Goal: Transaction & Acquisition: Purchase product/service

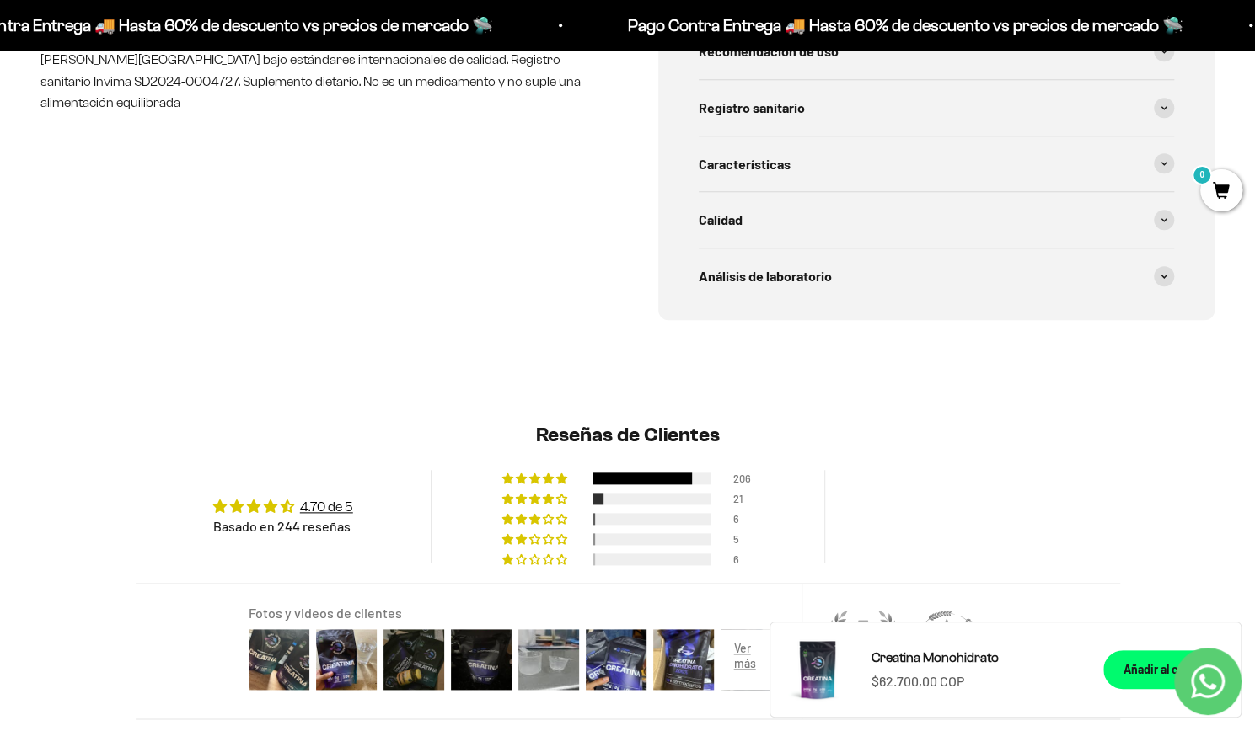
scroll to position [930, 0]
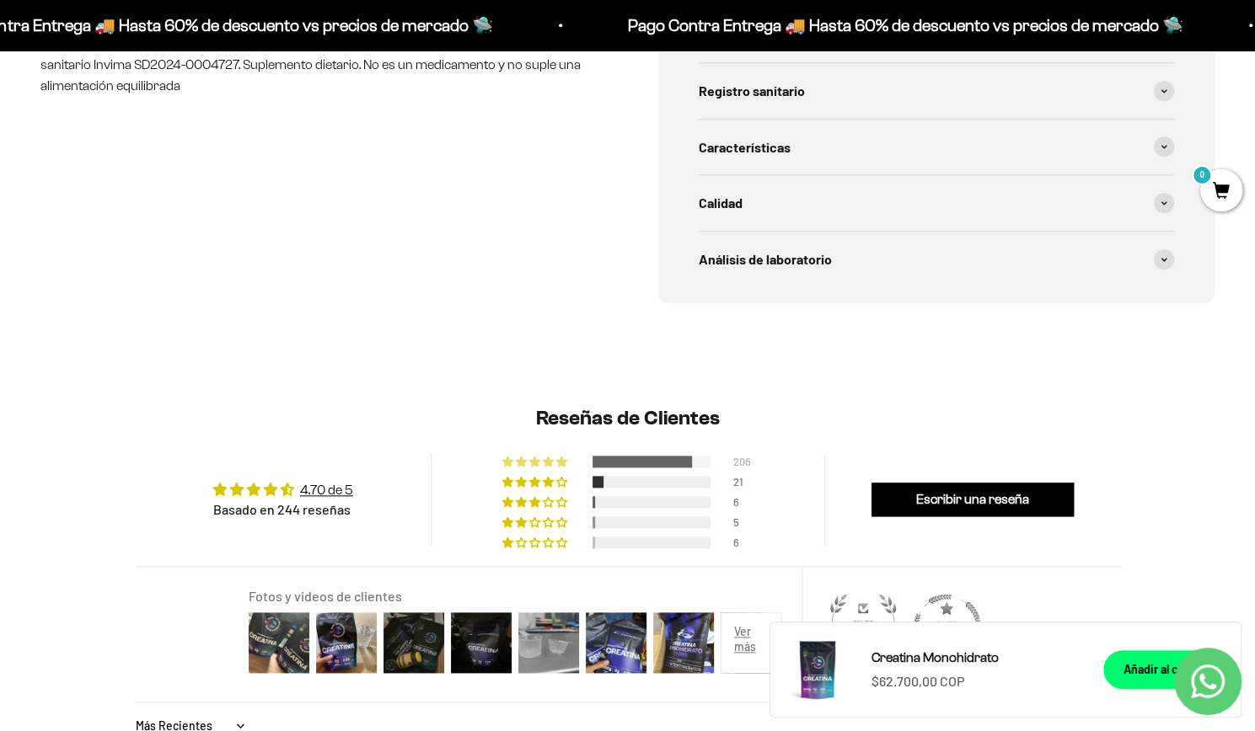
click at [651, 464] on div at bounding box center [641, 462] width 99 height 12
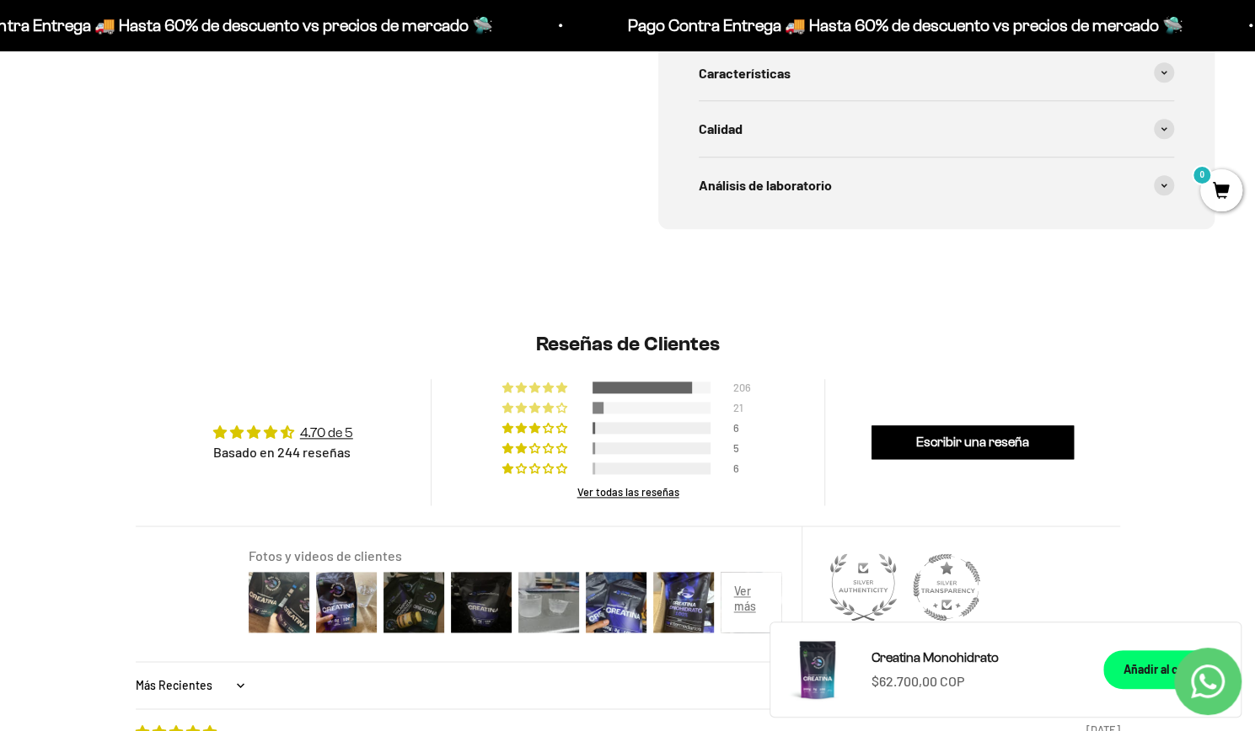
click at [646, 402] on div at bounding box center [651, 408] width 118 height 12
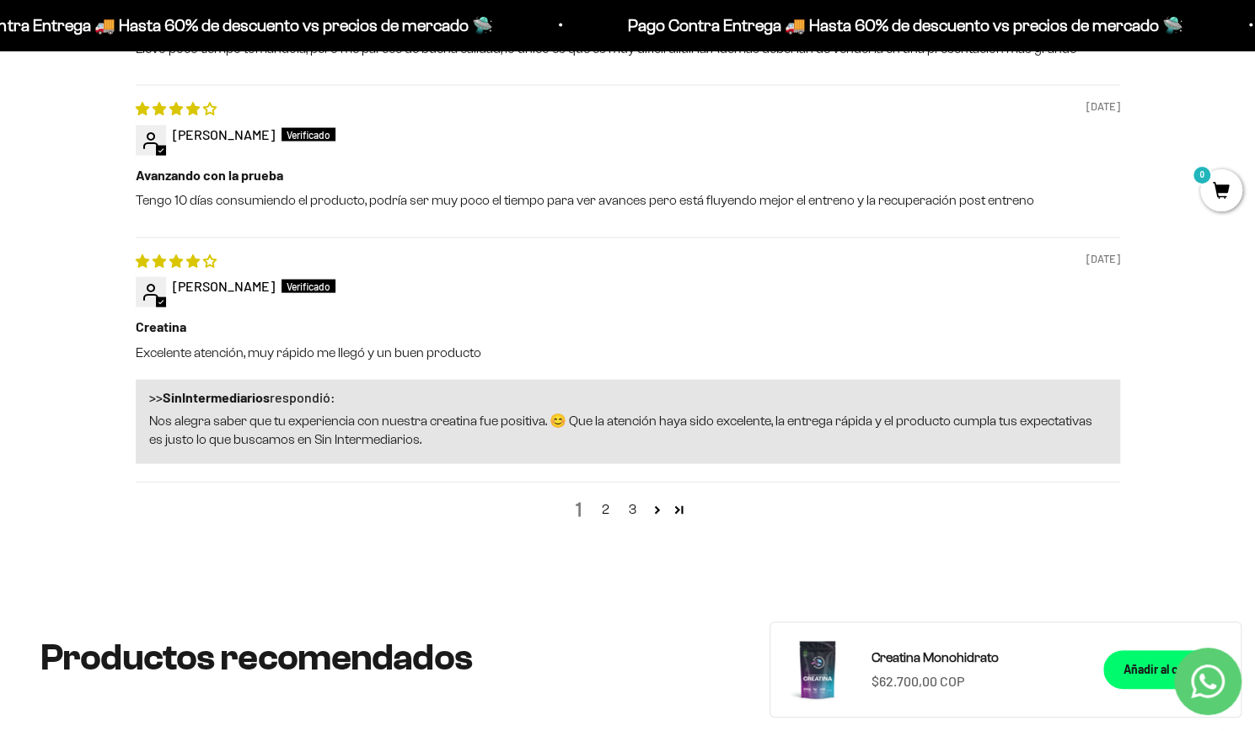
scroll to position [2095, 0]
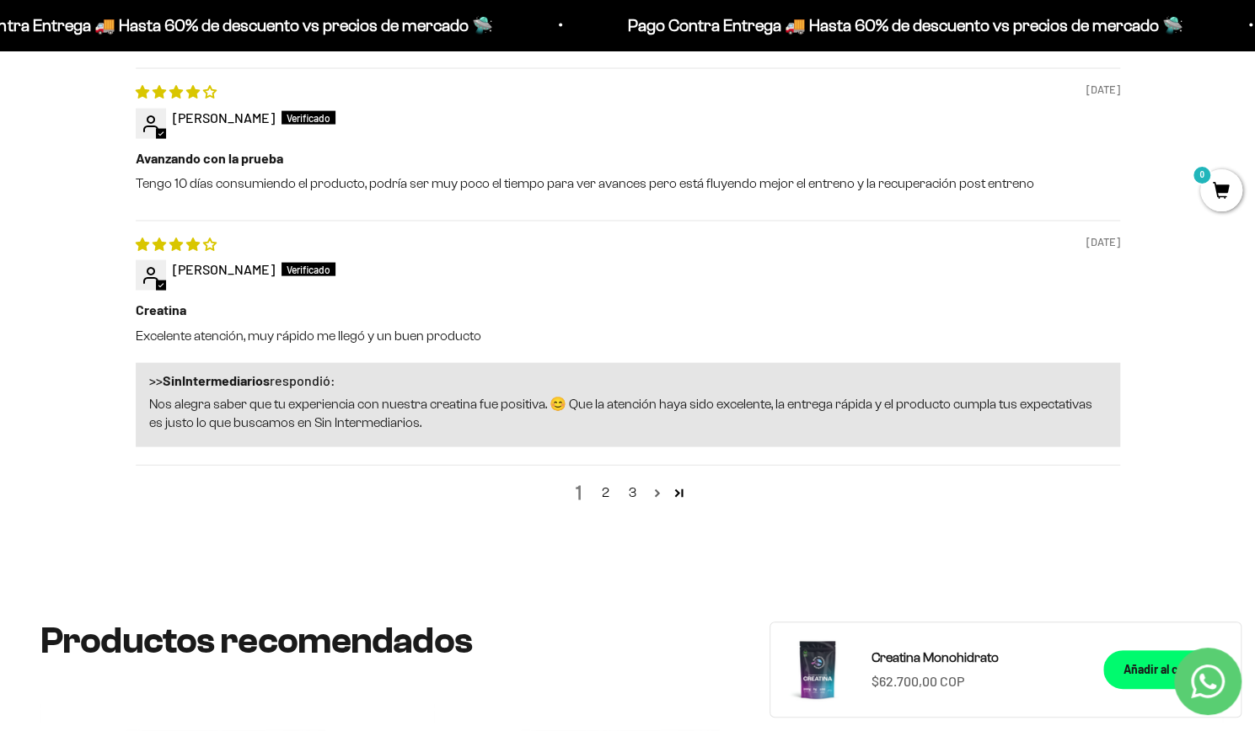
click at [660, 490] on link "Page 2" at bounding box center [657, 493] width 22 height 22
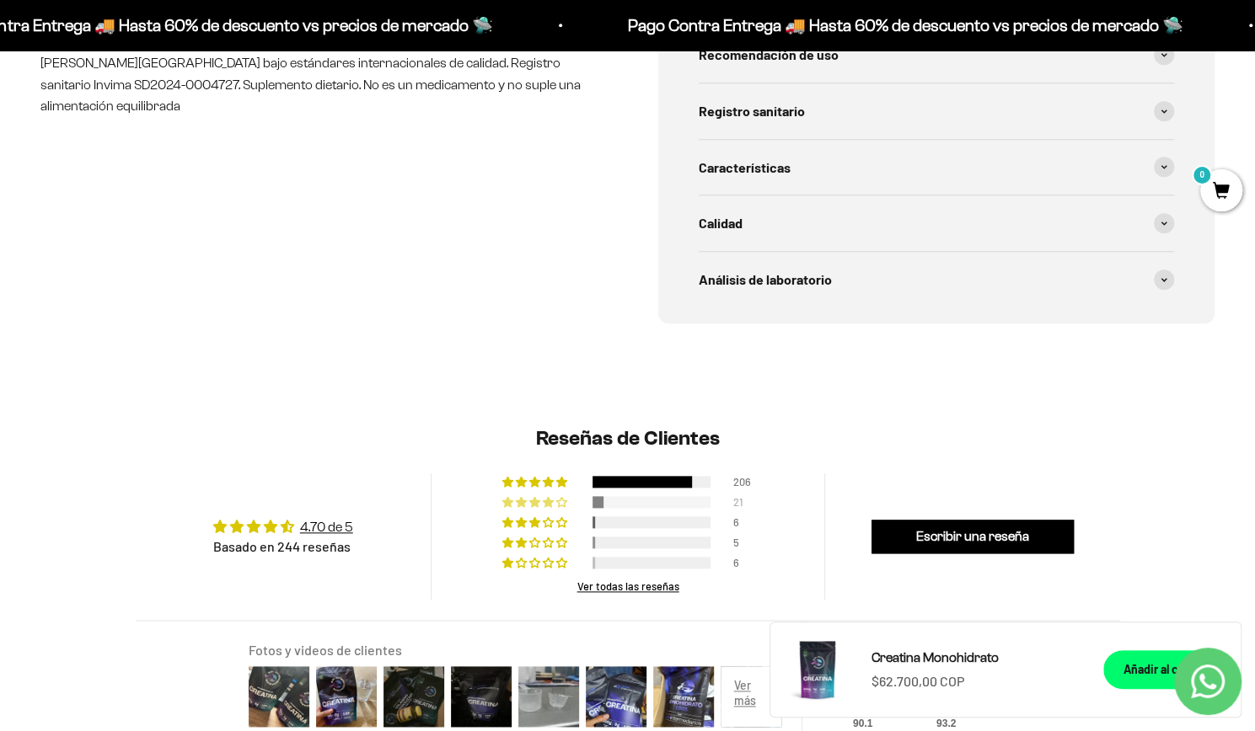
scroll to position [908, 0]
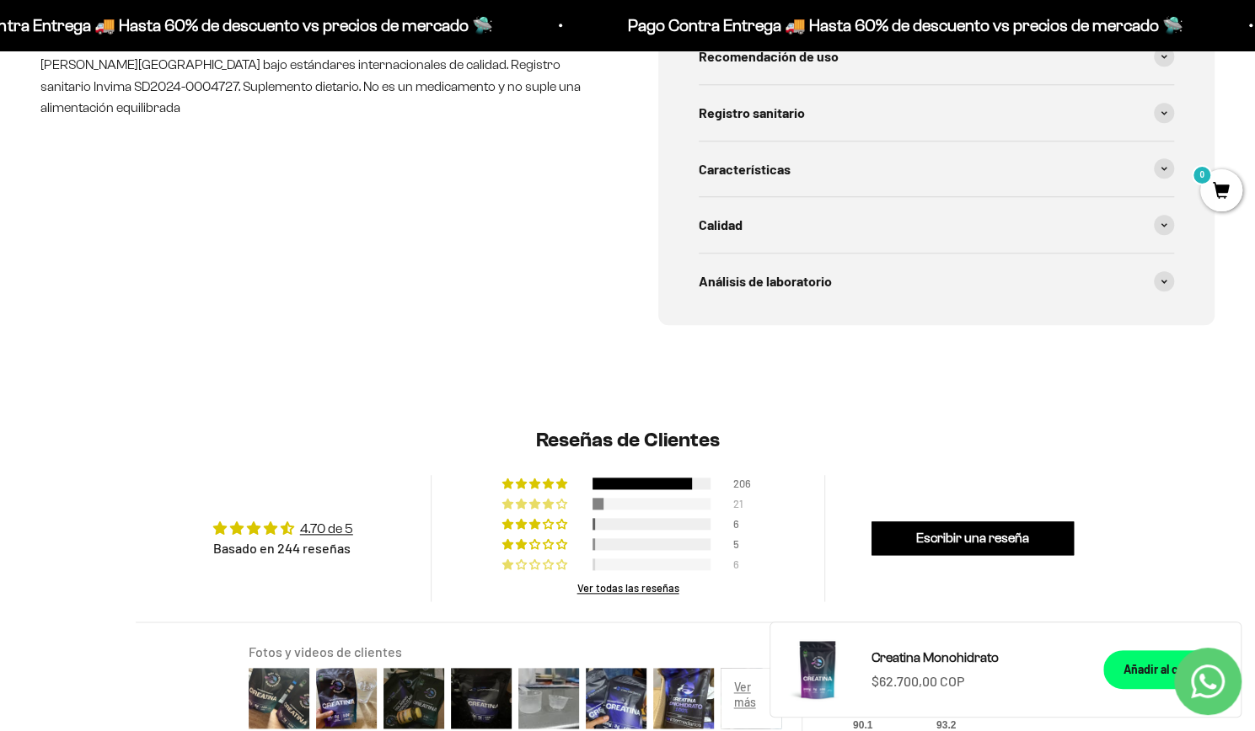
click at [672, 566] on div at bounding box center [651, 565] width 118 height 12
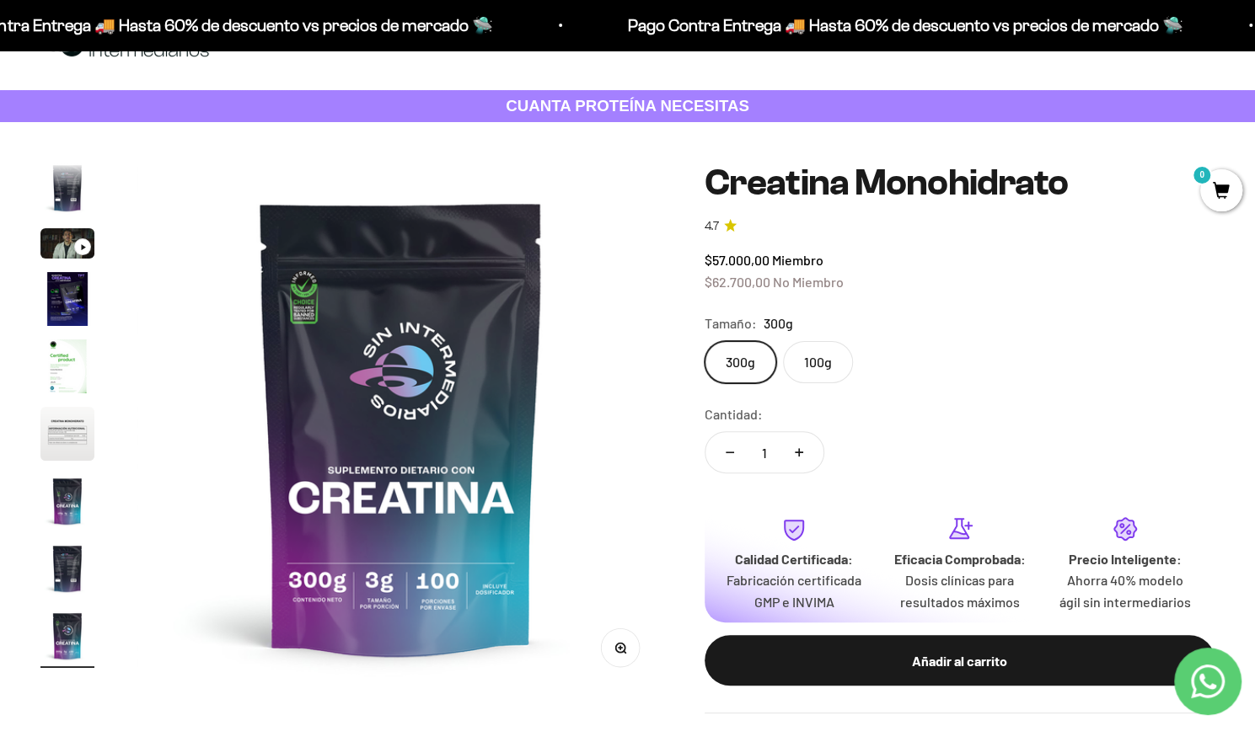
scroll to position [0, 0]
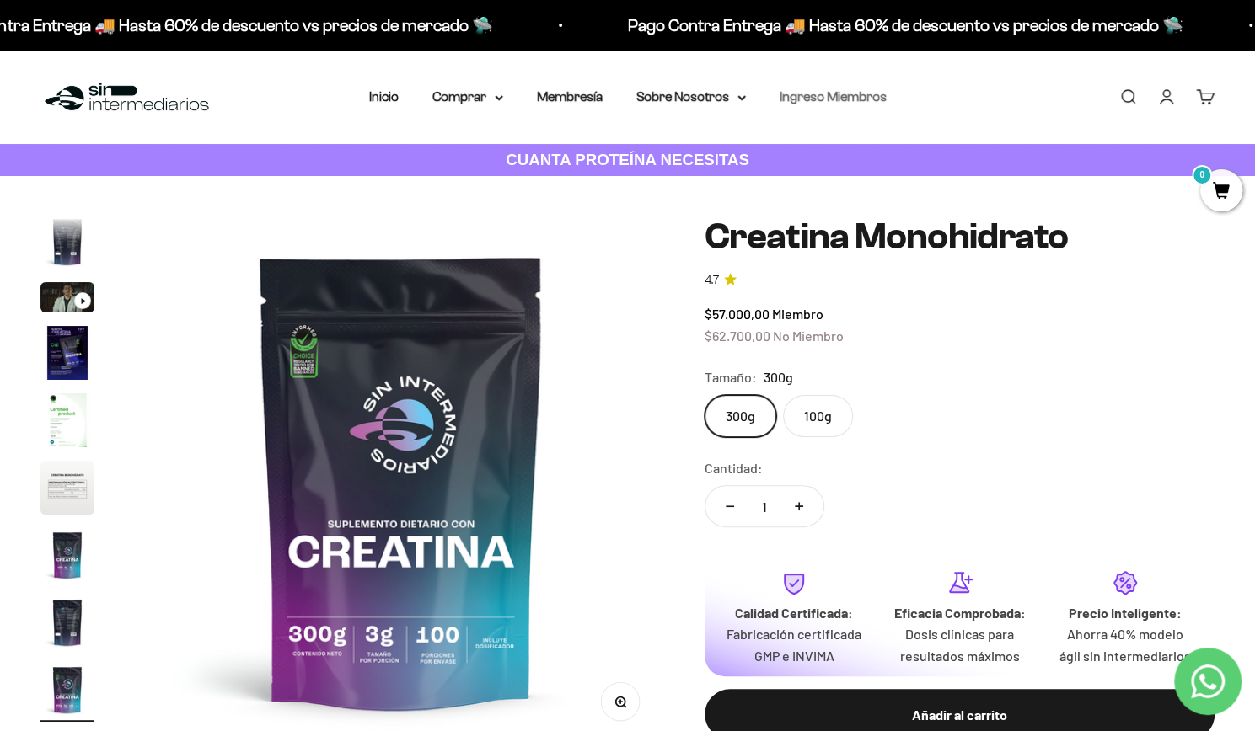
click at [883, 102] on link "Ingreso Miembros" at bounding box center [832, 96] width 107 height 14
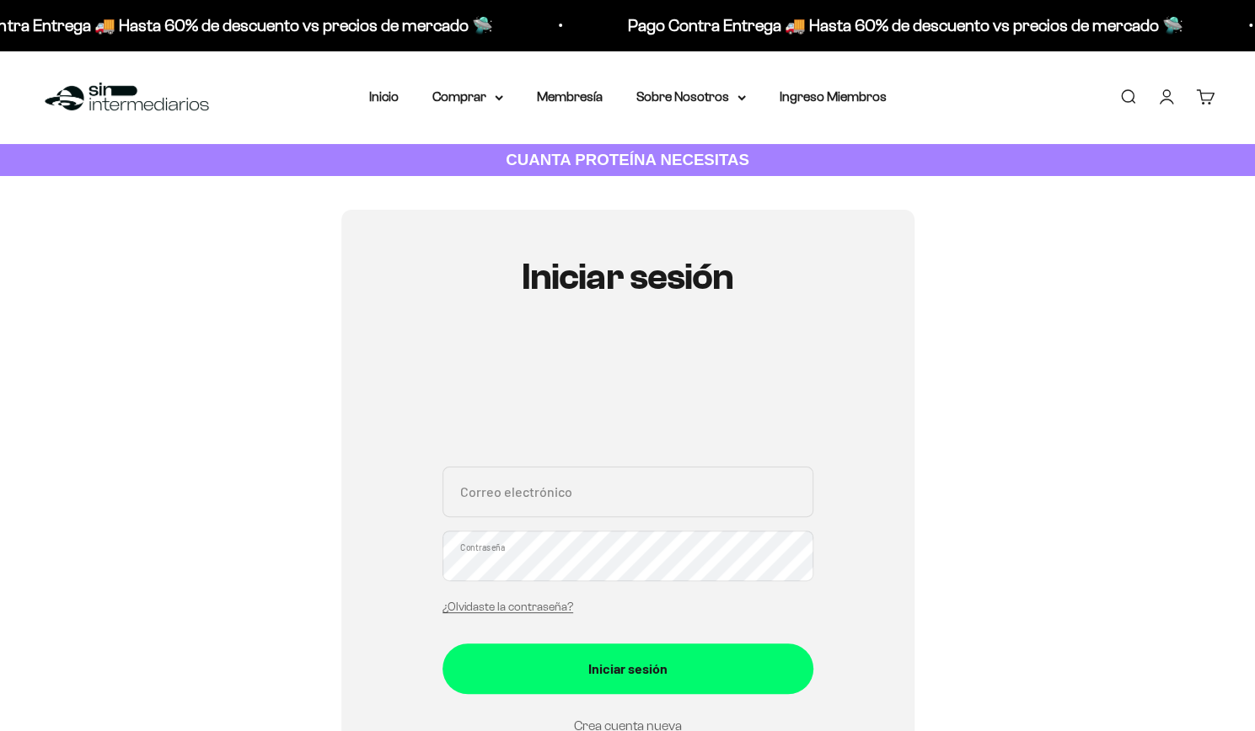
scroll to position [241, 0]
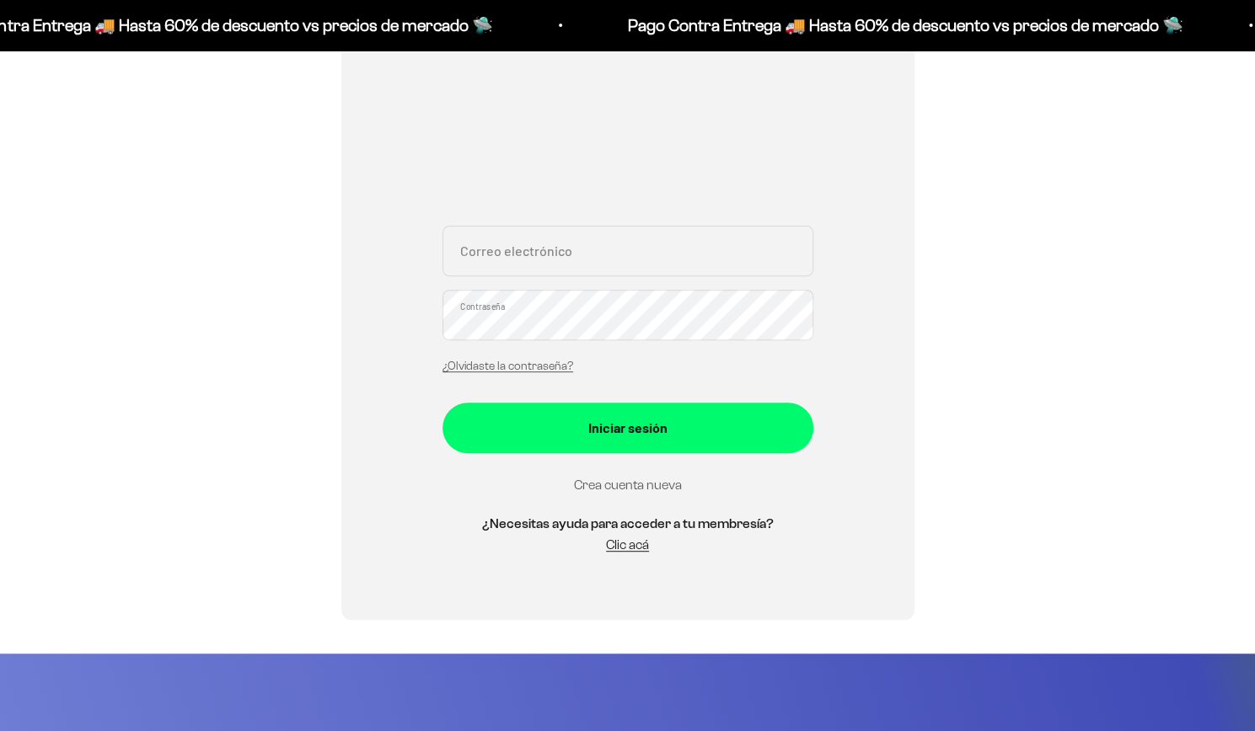
click at [665, 486] on link "Crea cuenta nueva" at bounding box center [628, 485] width 108 height 14
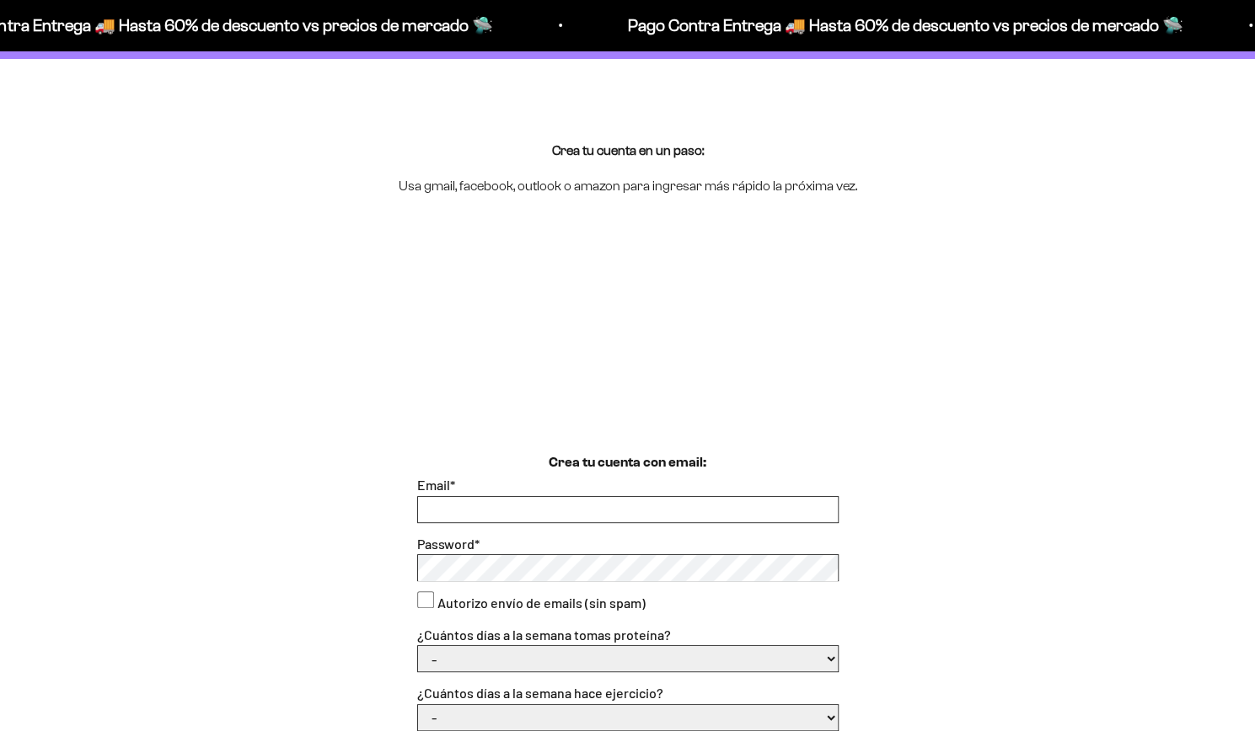
scroll to position [238, 0]
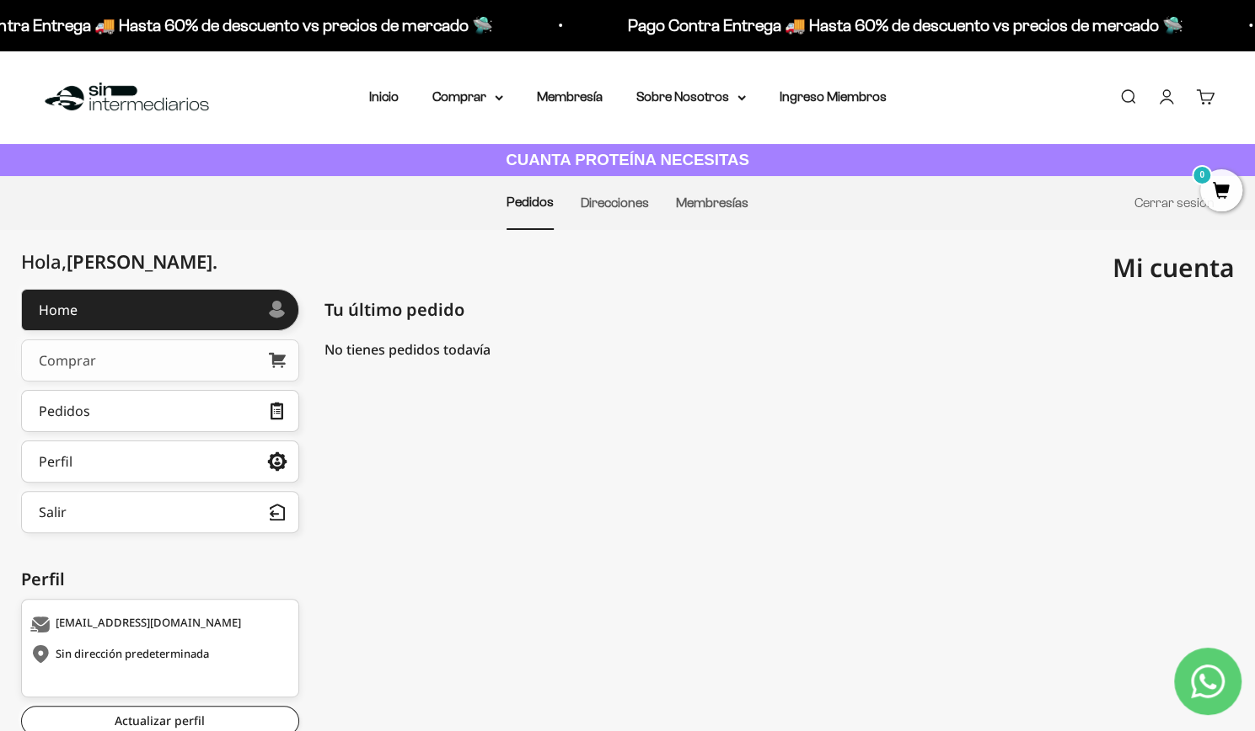
click at [234, 362] on link "Comprar" at bounding box center [160, 361] width 278 height 42
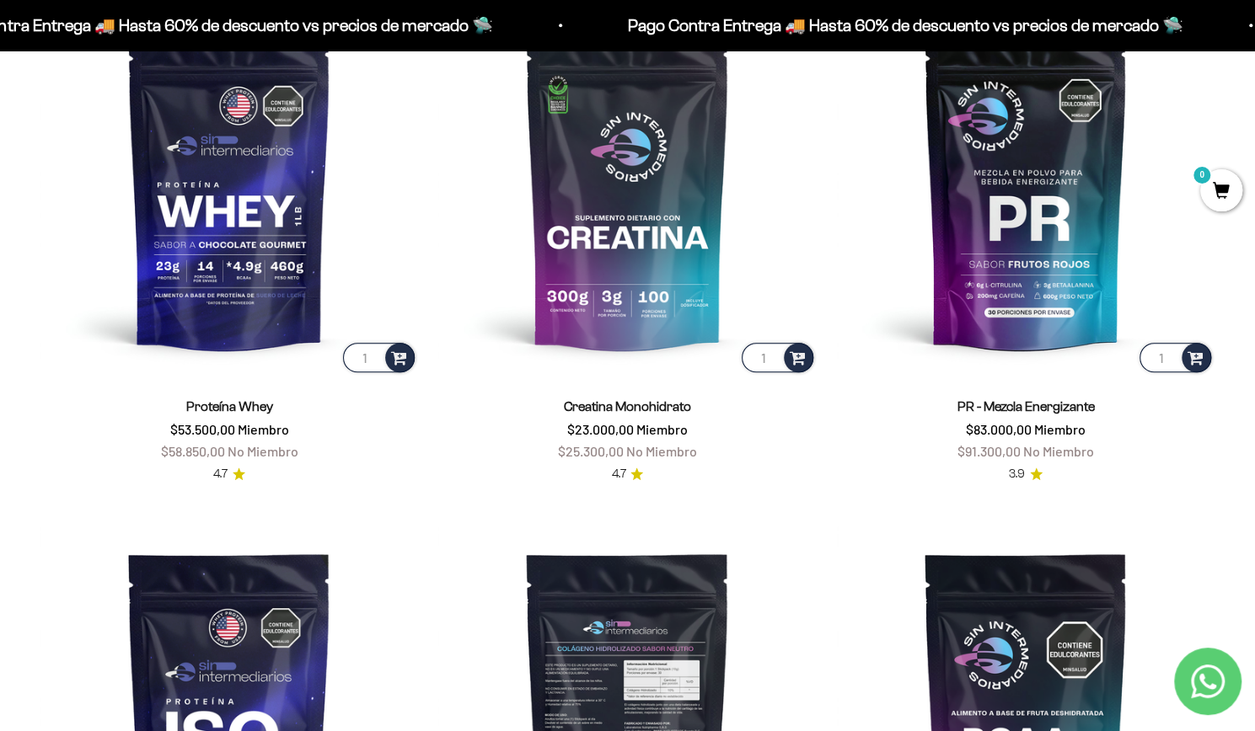
scroll to position [807, 0]
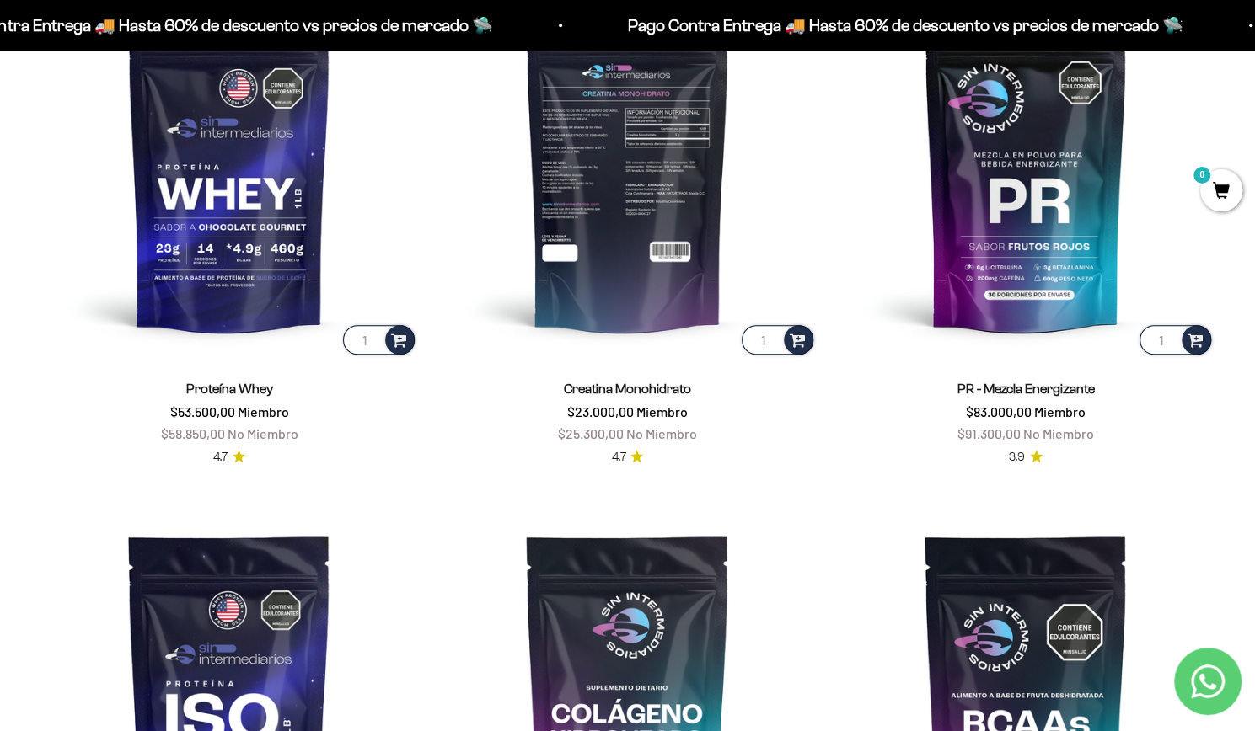
click at [632, 252] on img at bounding box center [627, 170] width 378 height 378
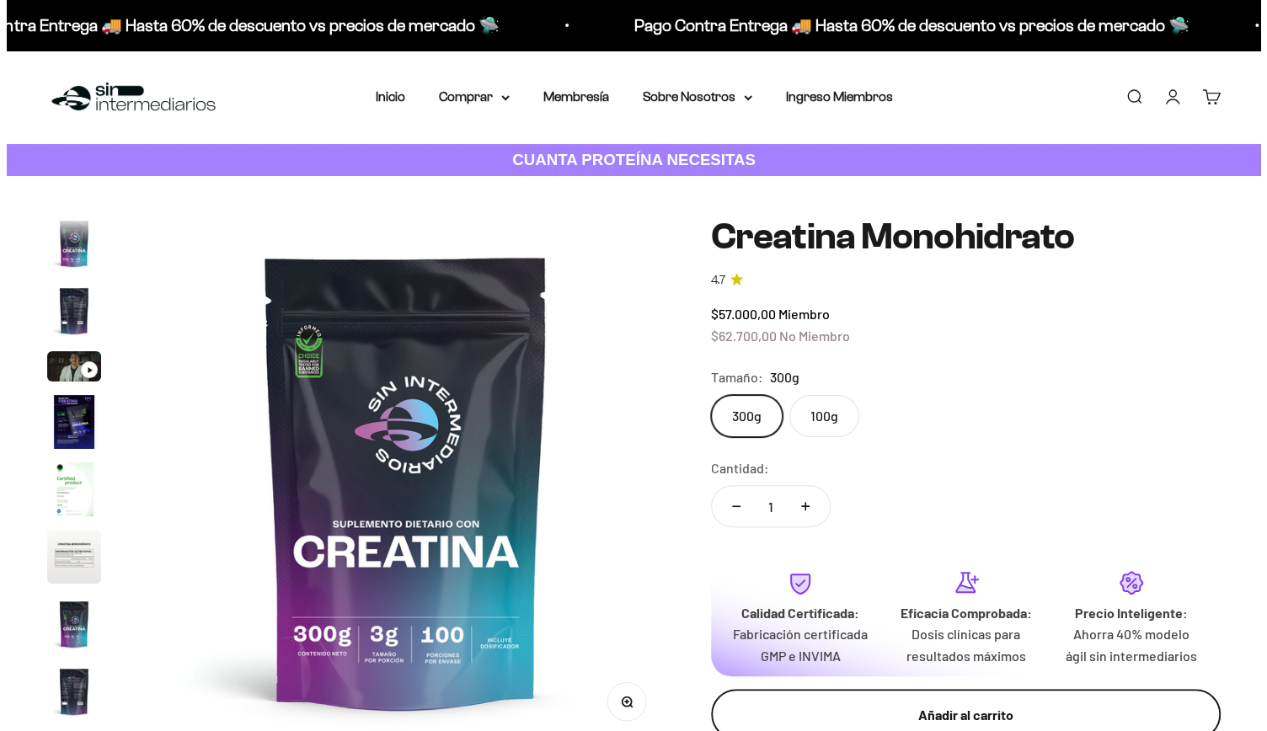
scroll to position [69, 0]
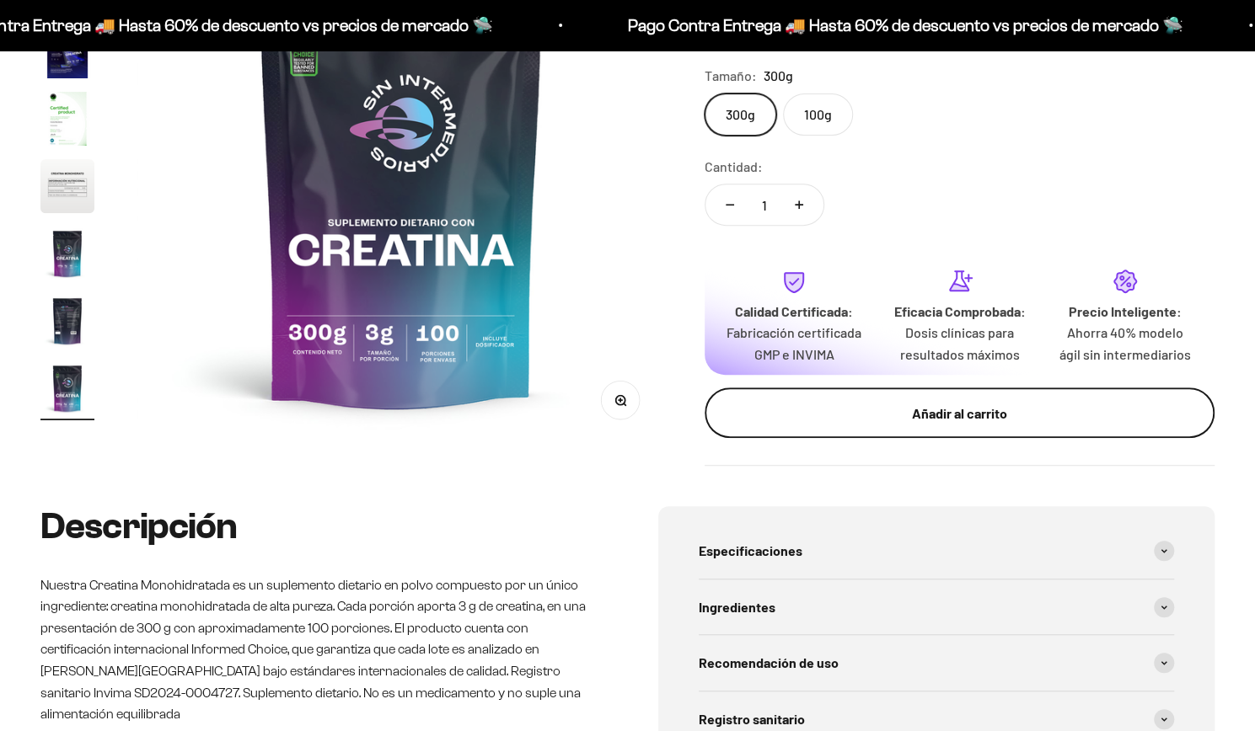
click at [852, 421] on div "Añadir al carrito" at bounding box center [959, 414] width 442 height 22
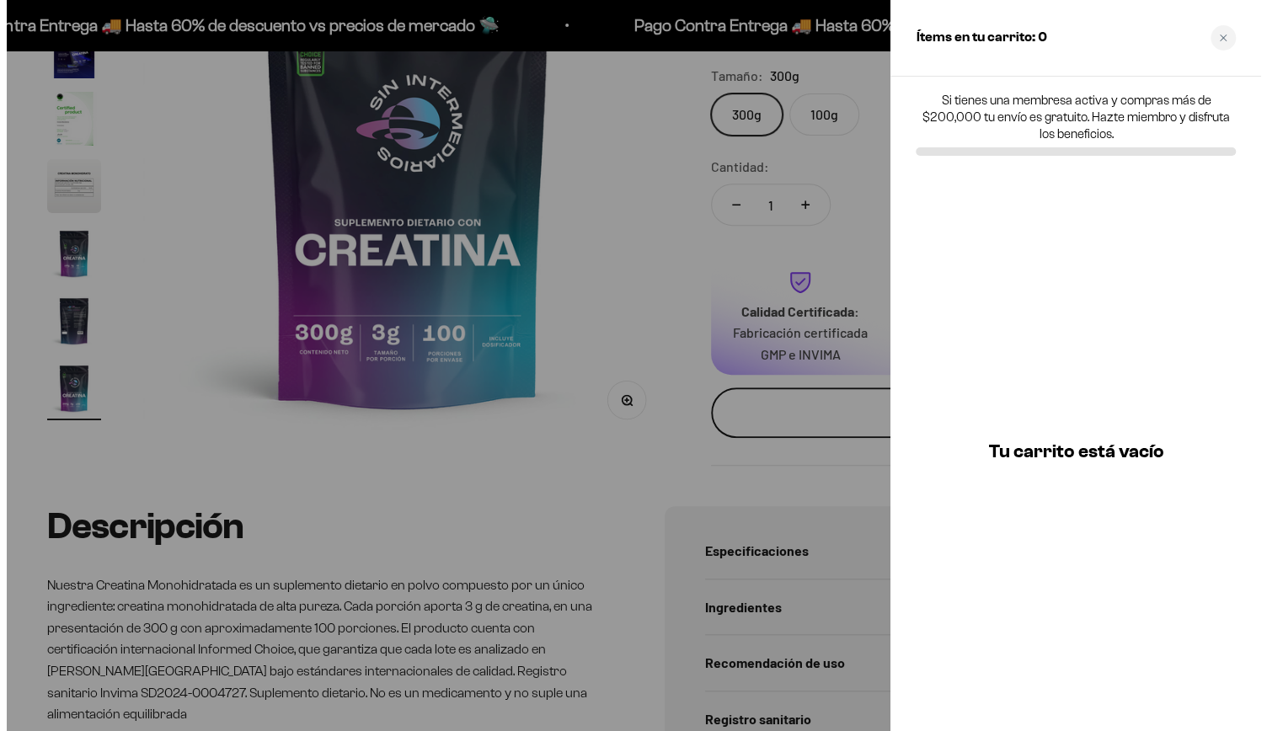
scroll to position [0, 4449]
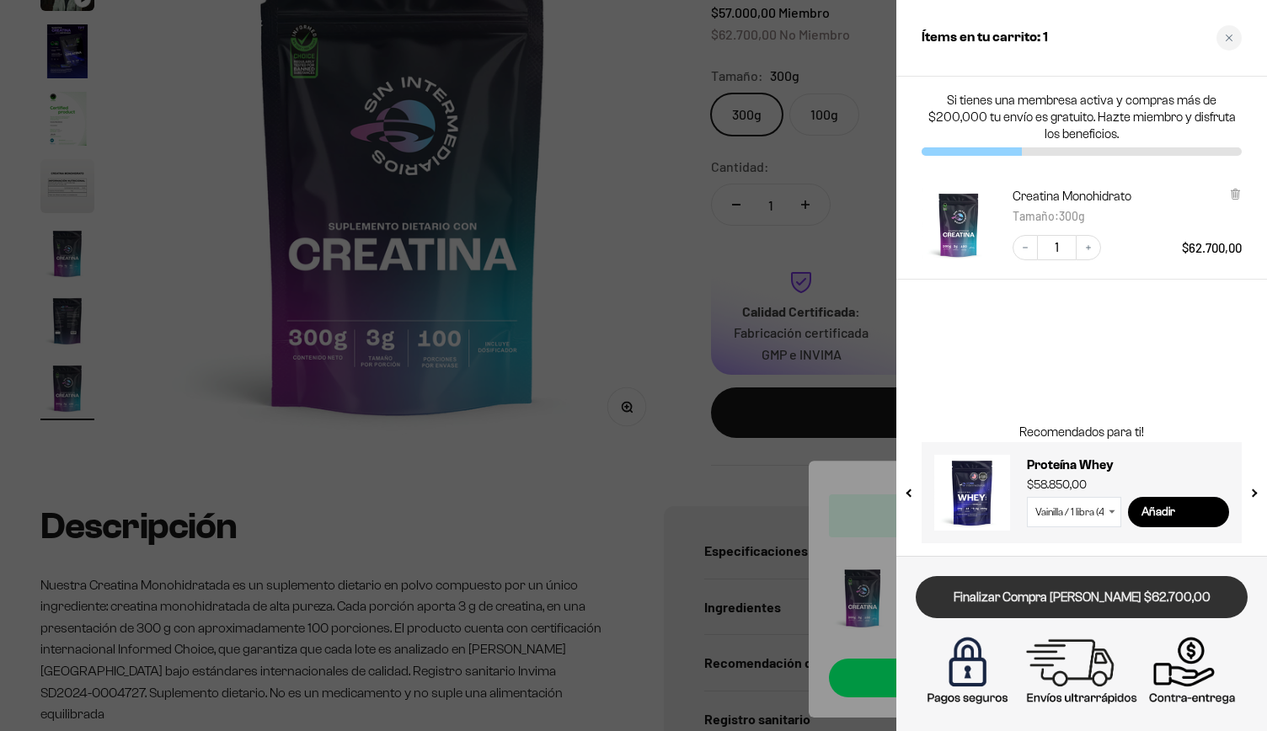
click at [1085, 594] on link "Finalizar Compra Segura $62.700,00" at bounding box center [1082, 597] width 332 height 43
